Goal: Information Seeking & Learning: Find specific fact

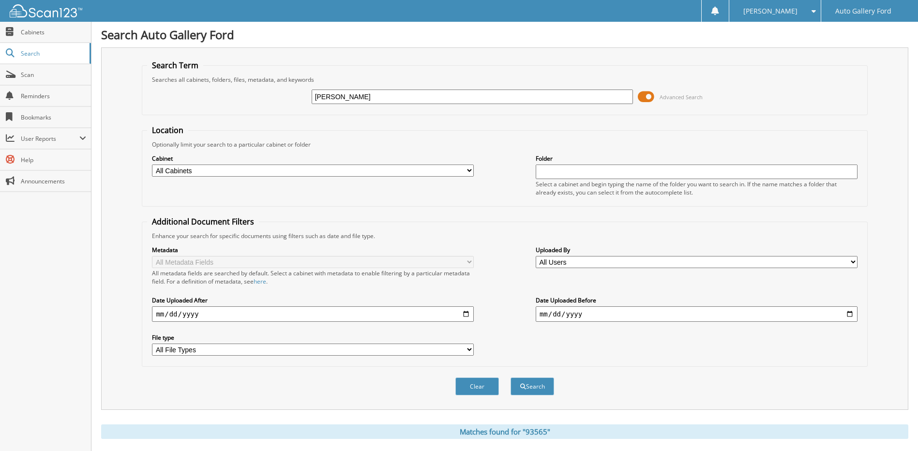
type input "[PERSON_NAME]"
click at [511, 378] on button "Search" at bounding box center [533, 387] width 44 height 18
drag, startPoint x: 336, startPoint y: 97, endPoint x: 302, endPoint y: 98, distance: 34.4
click at [302, 98] on div "[PERSON_NAME] Advanced Search" at bounding box center [504, 97] width 715 height 26
type input "555009"
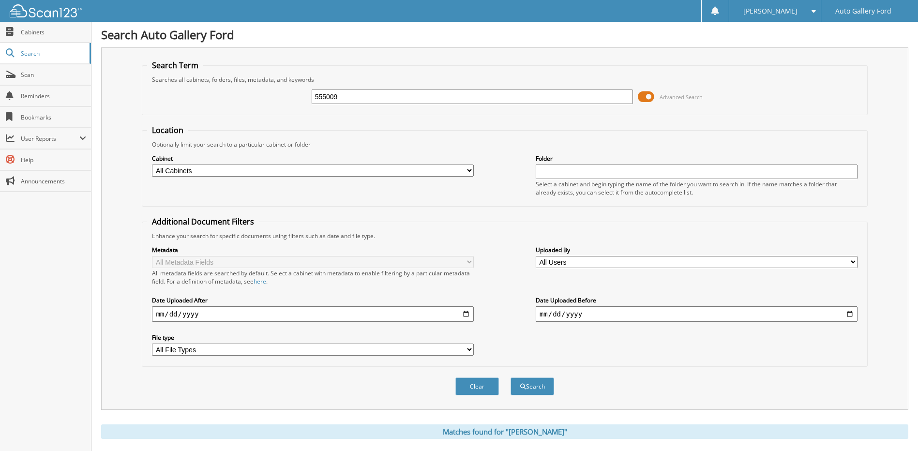
click at [511, 378] on button "Search" at bounding box center [533, 387] width 44 height 18
drag, startPoint x: 383, startPoint y: 100, endPoint x: 271, endPoint y: 106, distance: 112.5
click at [272, 106] on div "555009 Advanced Search" at bounding box center [504, 97] width 715 height 26
type input "U3717AS"
click at [511, 378] on button "Search" at bounding box center [533, 387] width 44 height 18
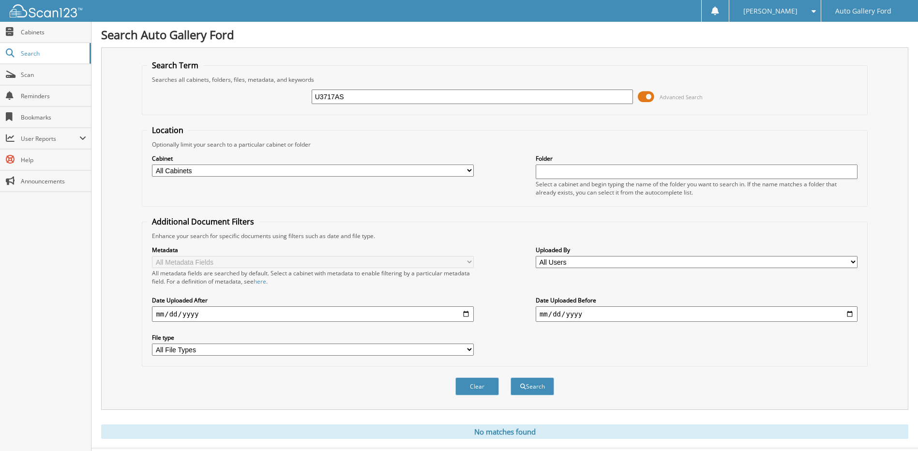
click at [367, 91] on input "U3717AS" at bounding box center [473, 97] width 322 height 15
type input "U3717A"
click at [511, 378] on button "Search" at bounding box center [533, 387] width 44 height 18
drag, startPoint x: 384, startPoint y: 94, endPoint x: 230, endPoint y: 97, distance: 153.9
click at [230, 99] on div "U3717A Advanced Search" at bounding box center [504, 97] width 715 height 26
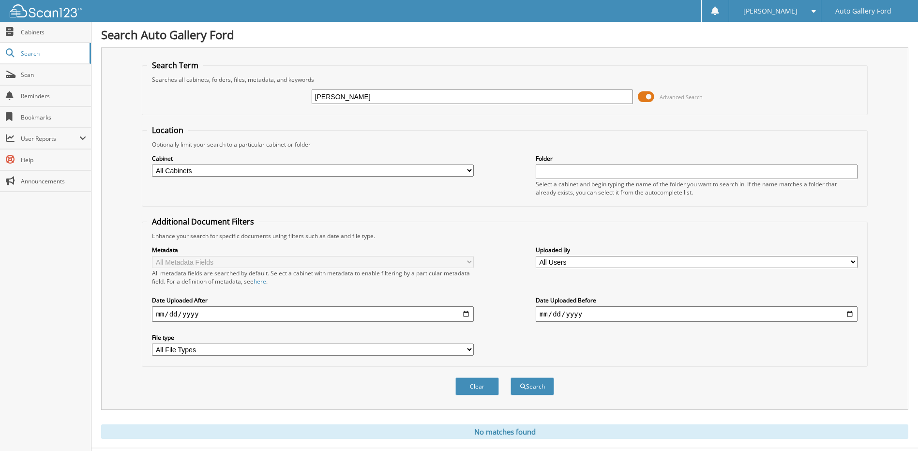
type input "REED"
click at [511, 378] on button "Search" at bounding box center [533, 387] width 44 height 18
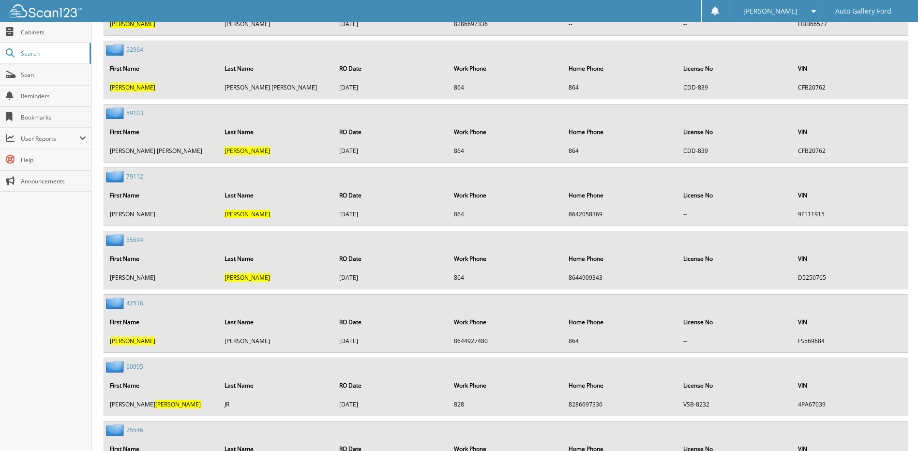
scroll to position [7927, 0]
